Goal: Check status: Check status

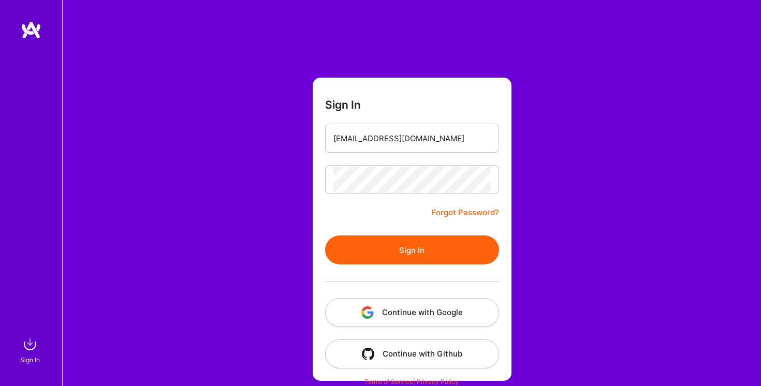
click at [327, 203] on form "Sign In [EMAIL_ADDRESS][DOMAIN_NAME] Forgot Password? Sign In Continue with Goo…" at bounding box center [412, 229] width 199 height 303
click at [381, 252] on button "Sign In" at bounding box center [412, 249] width 174 height 29
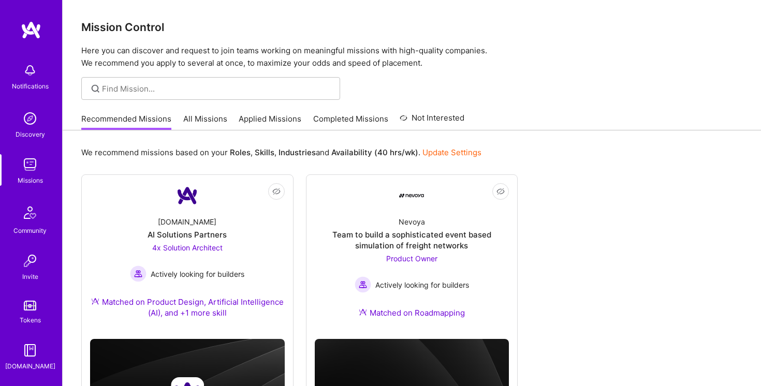
scroll to position [77, 0]
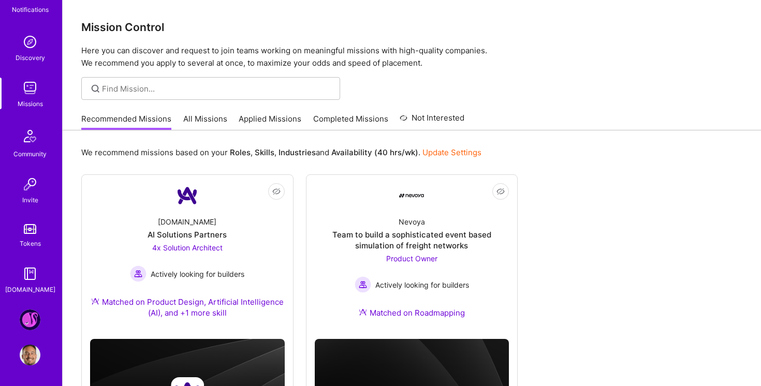
click at [32, 325] on img at bounding box center [30, 319] width 21 height 21
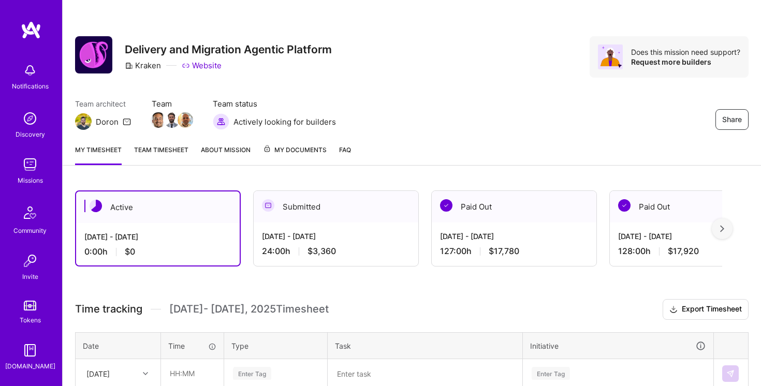
click at [301, 231] on div "[DATE] - [DATE]" at bounding box center [336, 236] width 148 height 11
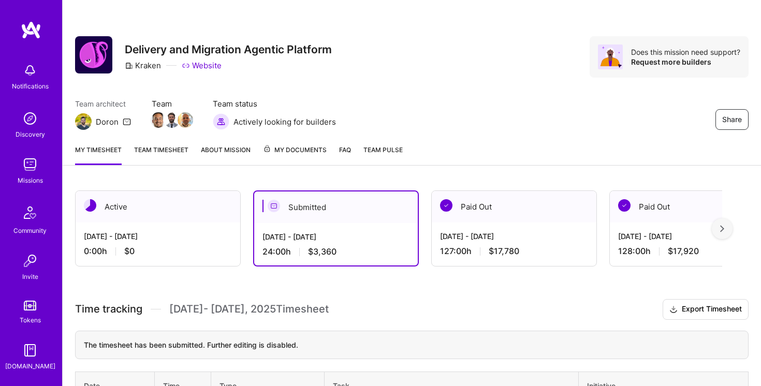
click at [162, 147] on link "Team timesheet" at bounding box center [161, 154] width 54 height 21
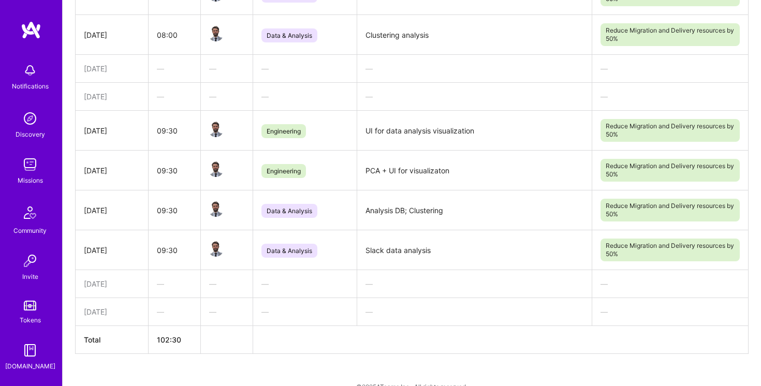
scroll to position [604, 0]
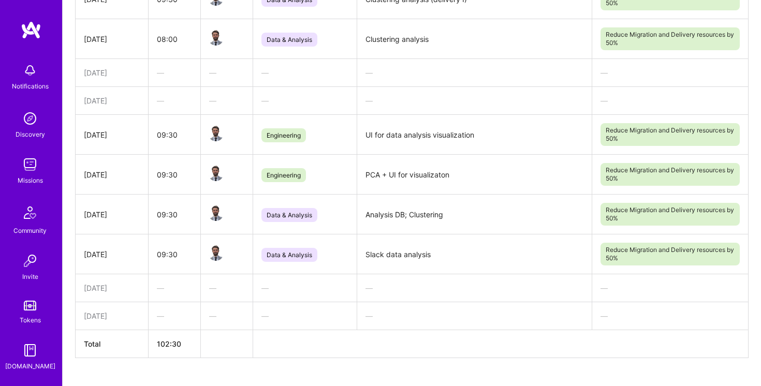
click at [164, 255] on td "09:30" at bounding box center [175, 254] width 52 height 40
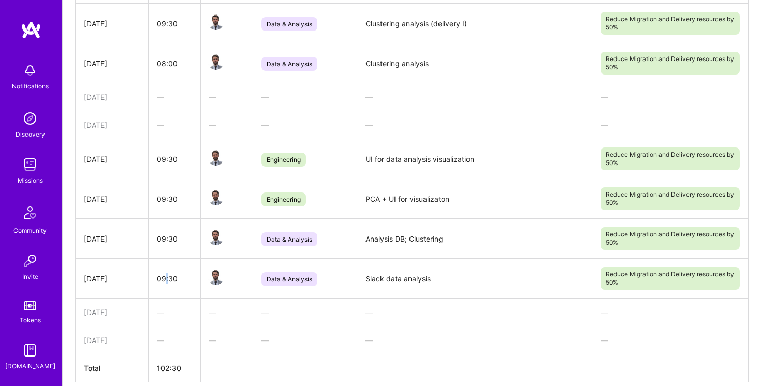
scroll to position [560, 0]
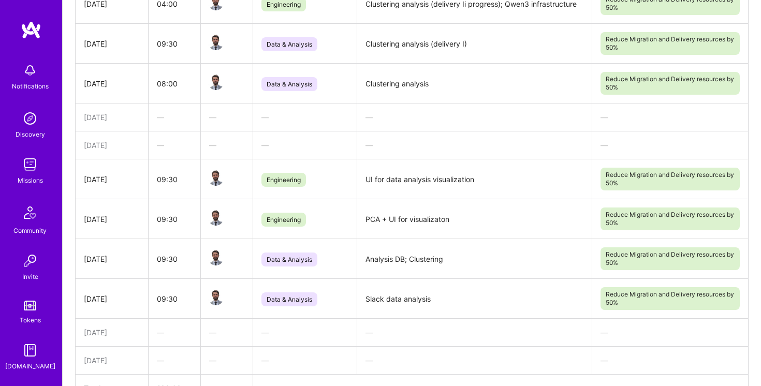
click at [159, 187] on td "09:30" at bounding box center [175, 179] width 52 height 40
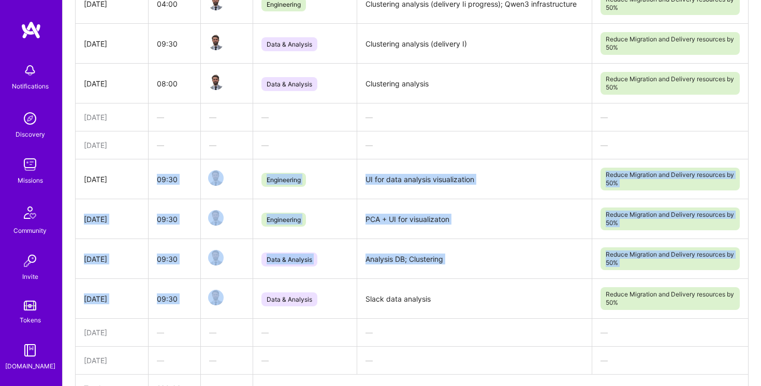
drag, startPoint x: 159, startPoint y: 187, endPoint x: 159, endPoint y: 292, distance: 104.5
click at [159, 292] on tbody "[DATE] 10:00 Management [PERSON_NAME] and Notion review and cleanups. Use Cases…" at bounding box center [412, 65] width 673 height 618
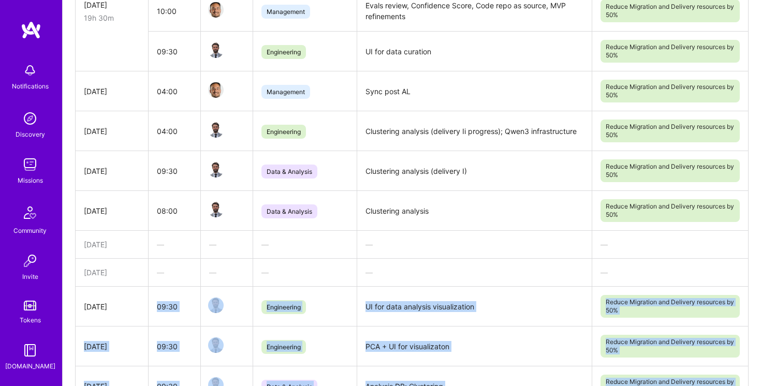
scroll to position [113, 0]
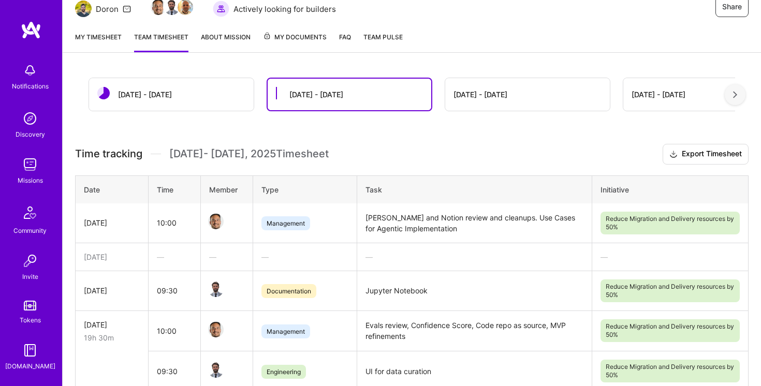
click at [186, 213] on td "10:00" at bounding box center [175, 223] width 52 height 40
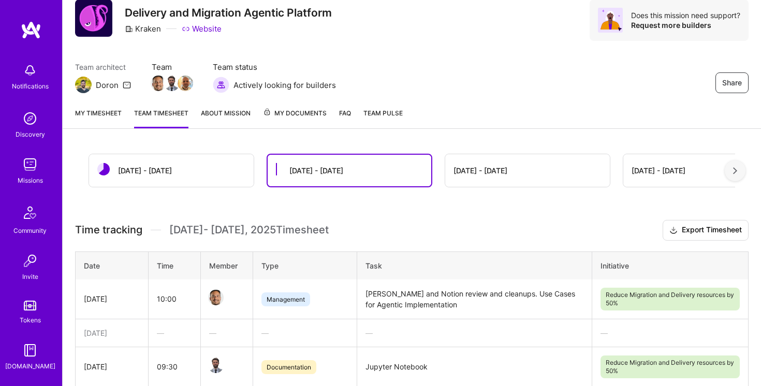
scroll to position [0, 0]
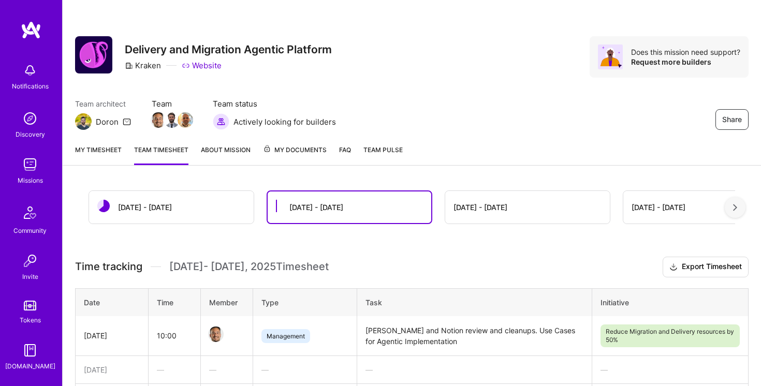
click at [162, 216] on div "[DATE] - [DATE]" at bounding box center [171, 207] width 165 height 33
click at [147, 207] on div "[DATE] - [DATE]" at bounding box center [145, 207] width 54 height 11
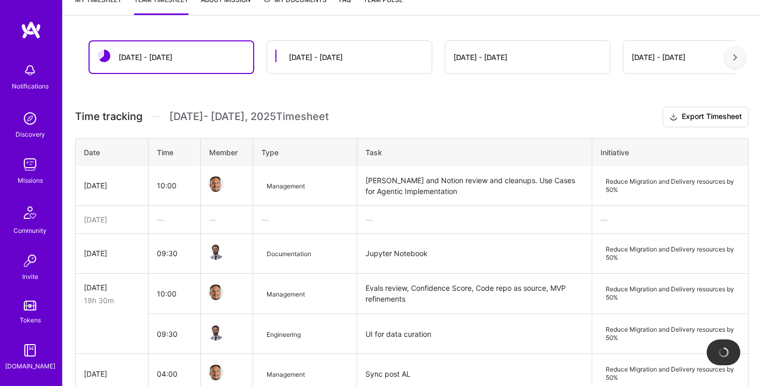
scroll to position [64, 0]
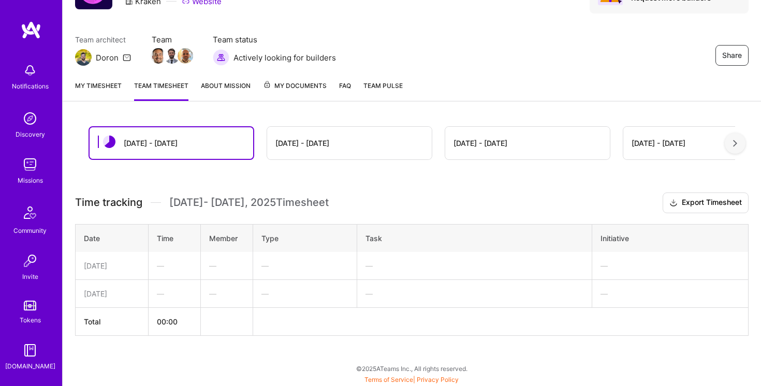
click at [109, 82] on link "My timesheet" at bounding box center [98, 90] width 47 height 21
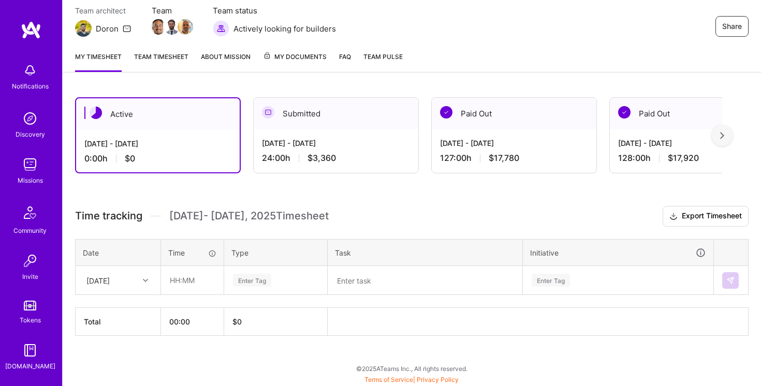
scroll to position [58, 0]
